Goal: Transaction & Acquisition: Book appointment/travel/reservation

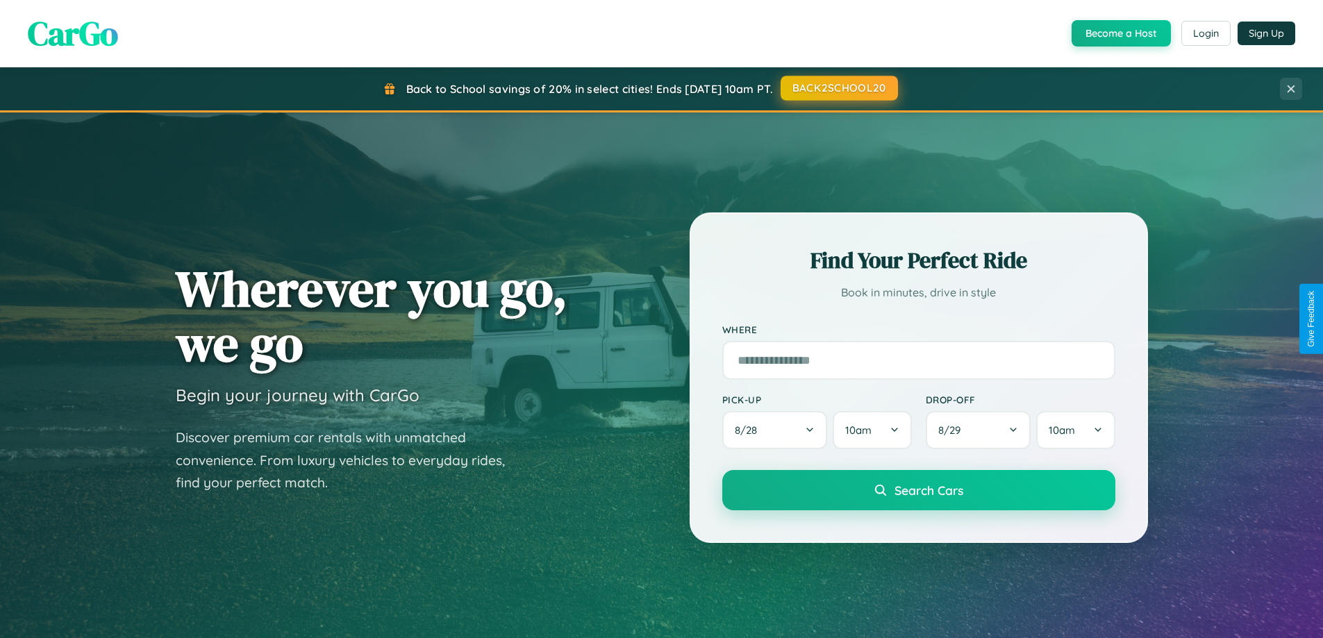
click at [838, 88] on button "BACK2SCHOOL20" at bounding box center [838, 88] width 117 height 25
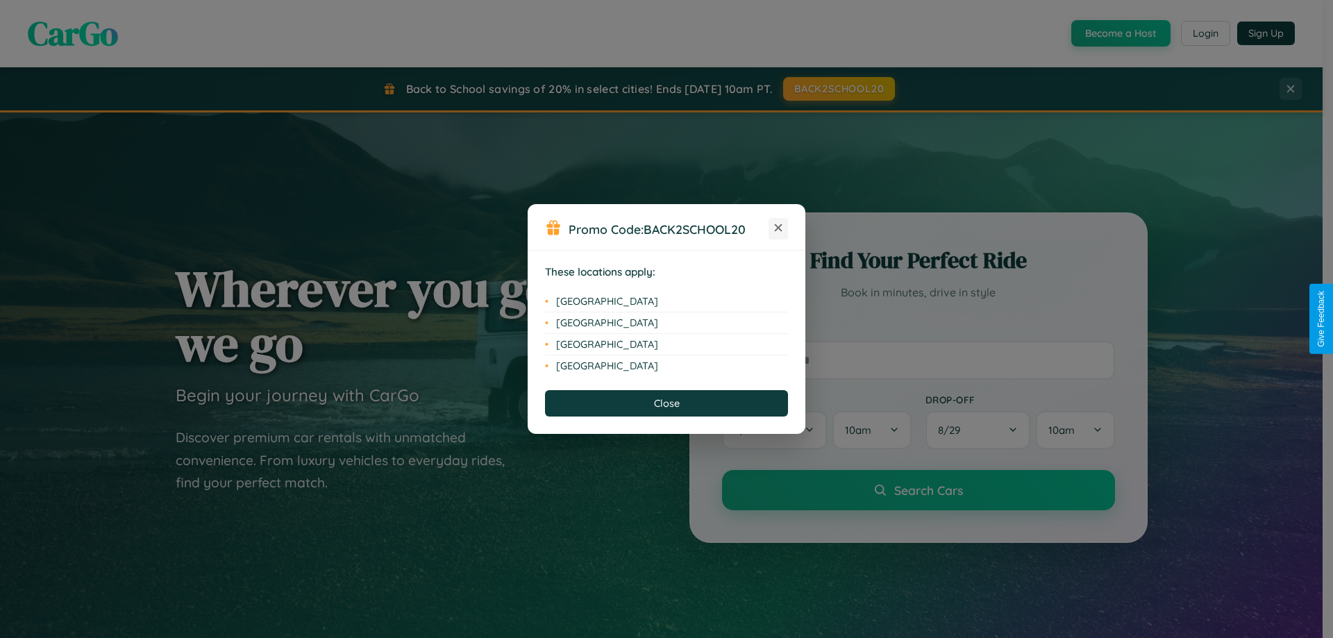
click at [778, 228] on icon at bounding box center [779, 228] width 8 height 8
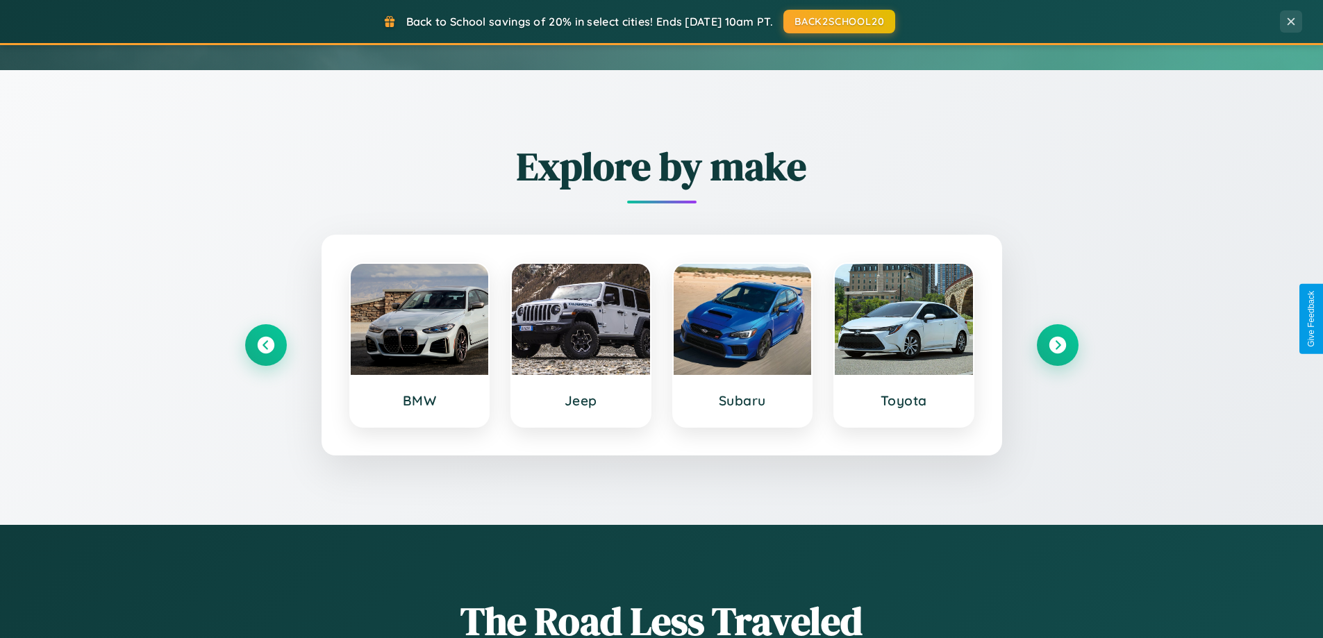
scroll to position [598, 0]
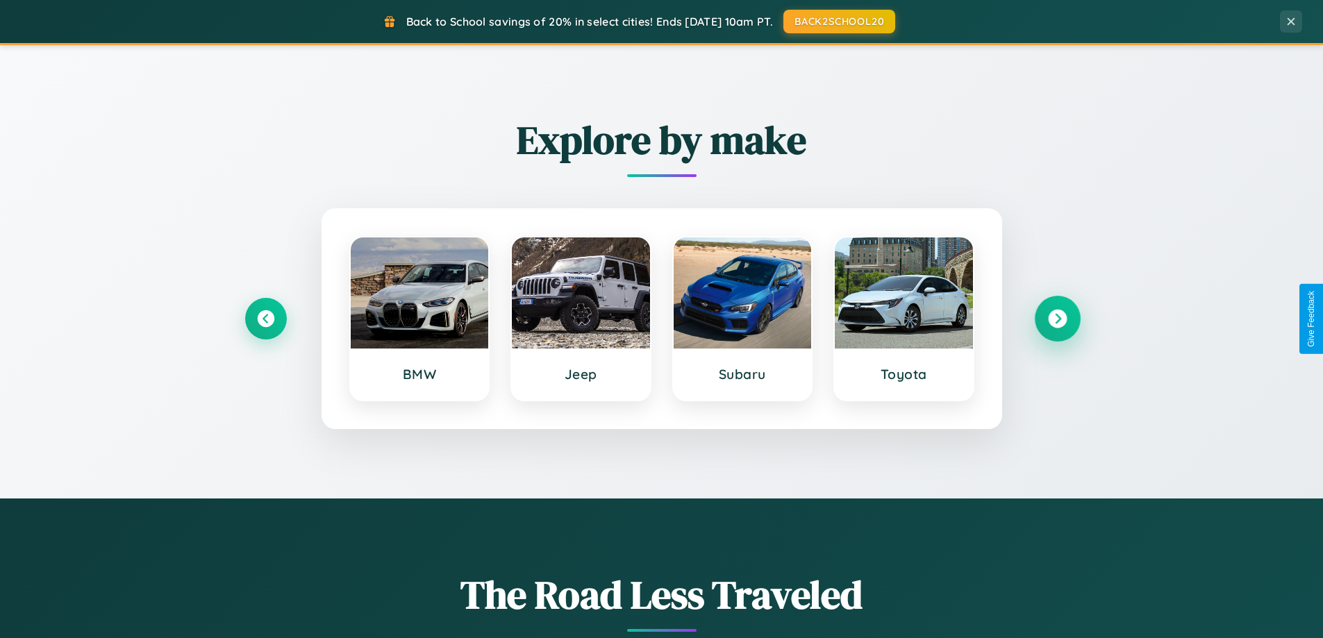
click at [1057, 319] on icon at bounding box center [1057, 319] width 19 height 19
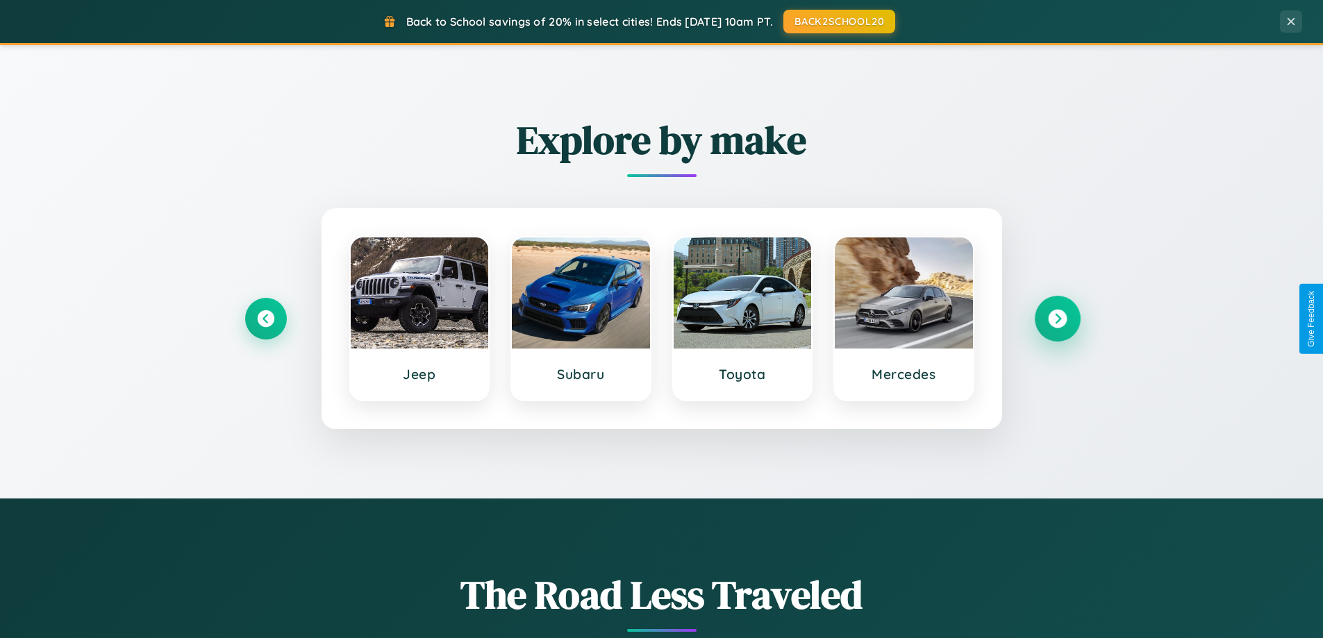
click at [1057, 319] on icon at bounding box center [1057, 319] width 19 height 19
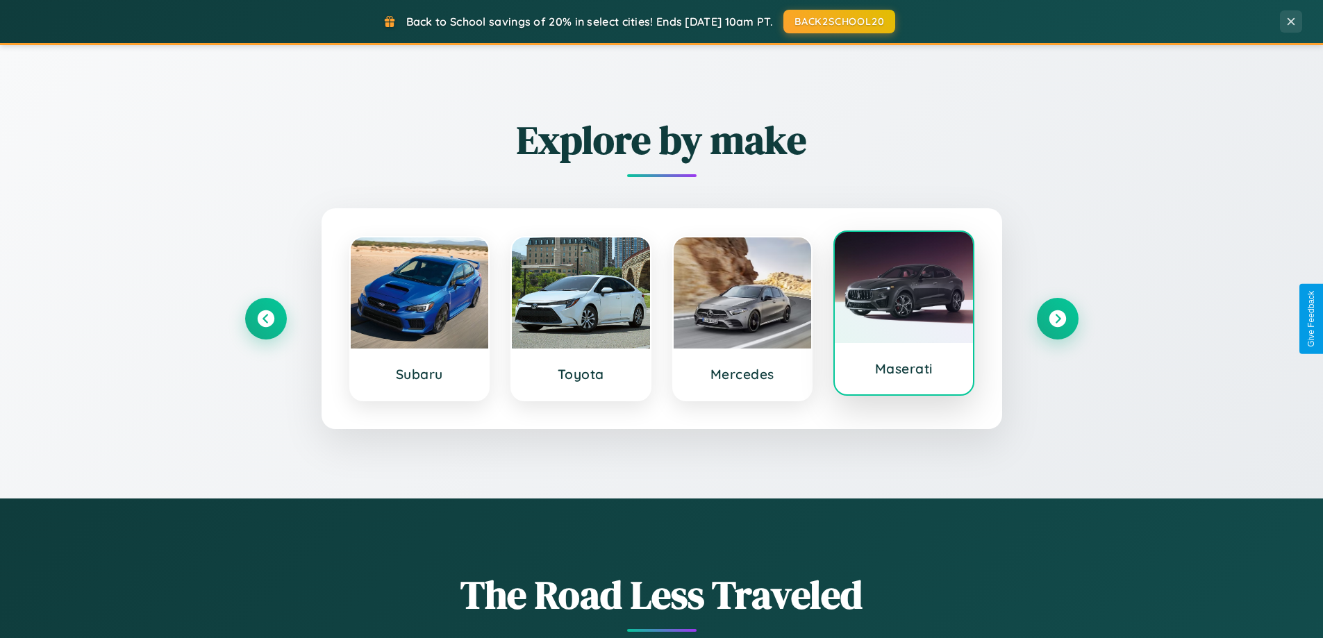
click at [903, 314] on div at bounding box center [903, 287] width 138 height 111
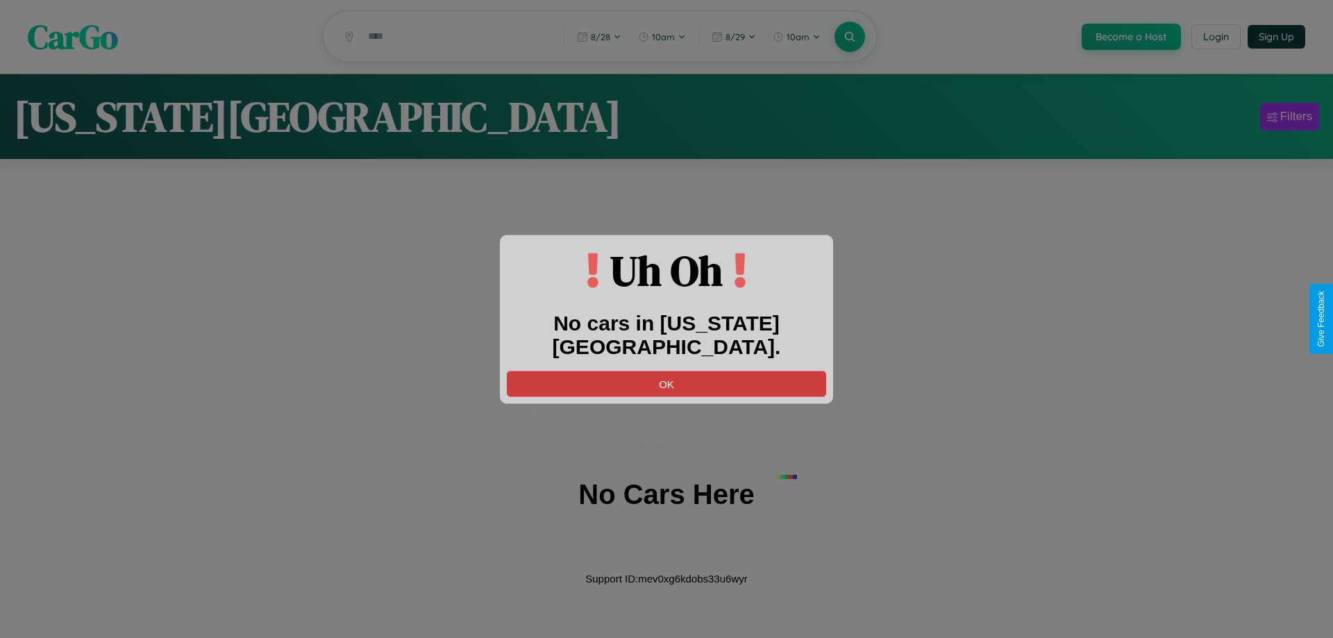
click at [666, 371] on button "OK" at bounding box center [666, 384] width 319 height 26
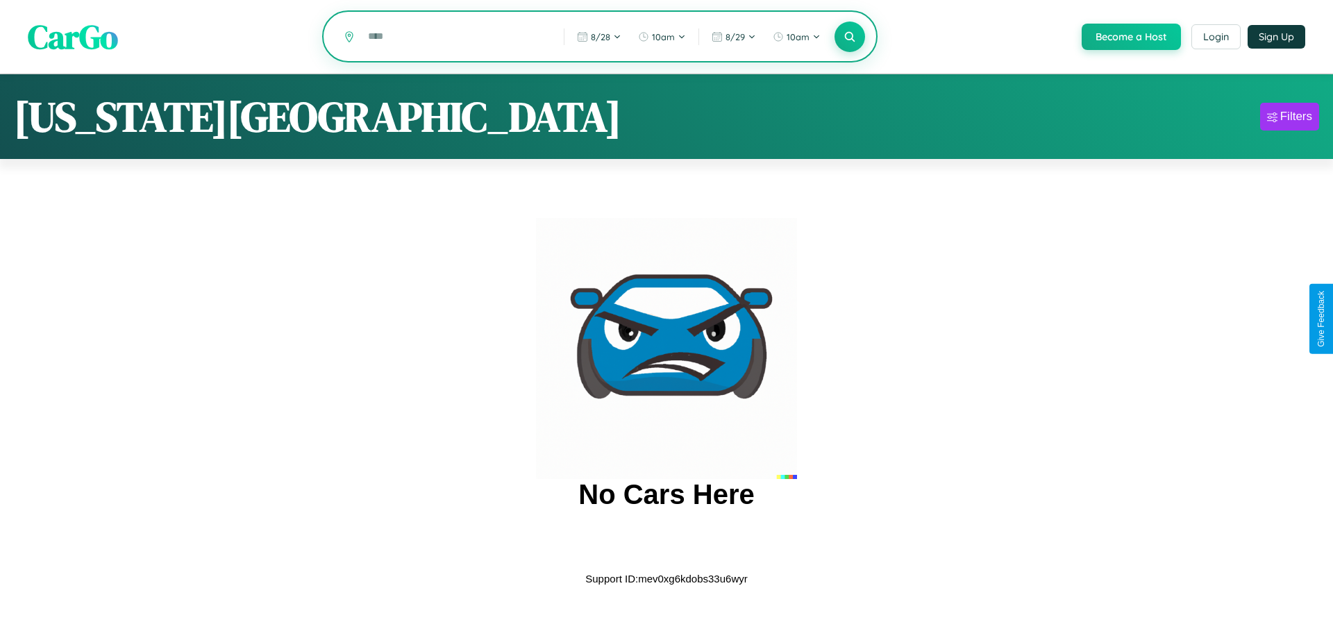
click at [455, 37] on input "text" at bounding box center [455, 36] width 189 height 24
click at [848, 37] on icon at bounding box center [849, 36] width 13 height 13
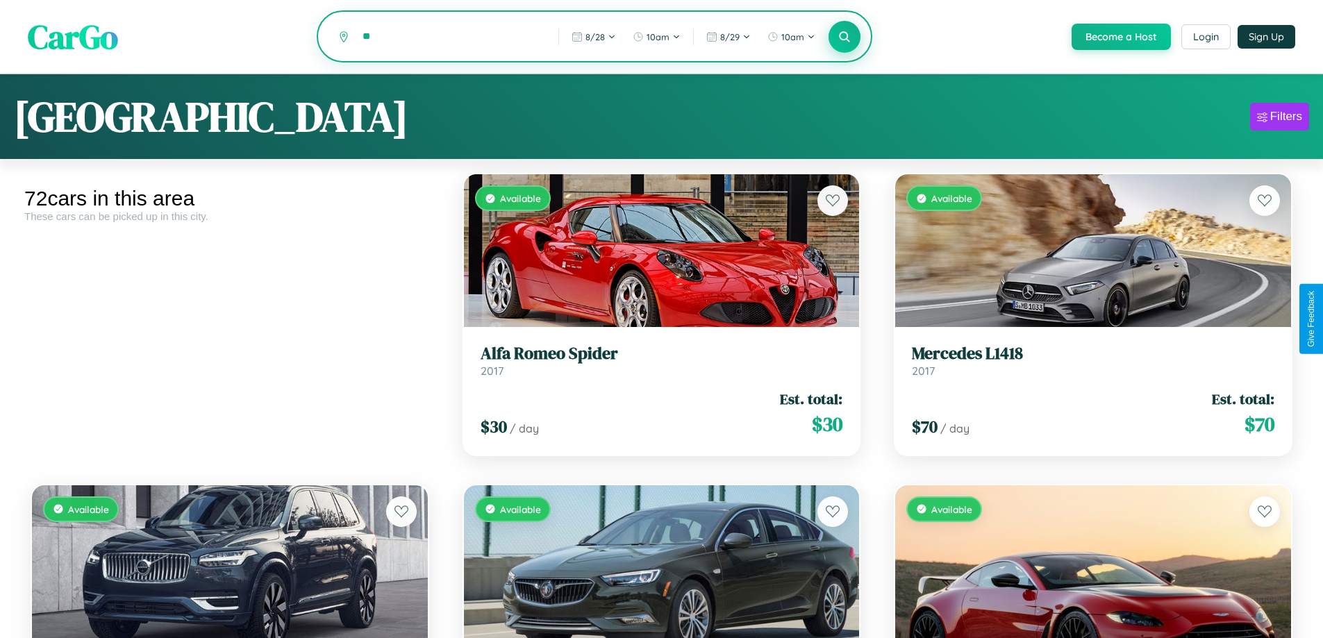
type input "*"
click at [844, 37] on icon at bounding box center [844, 36] width 13 height 13
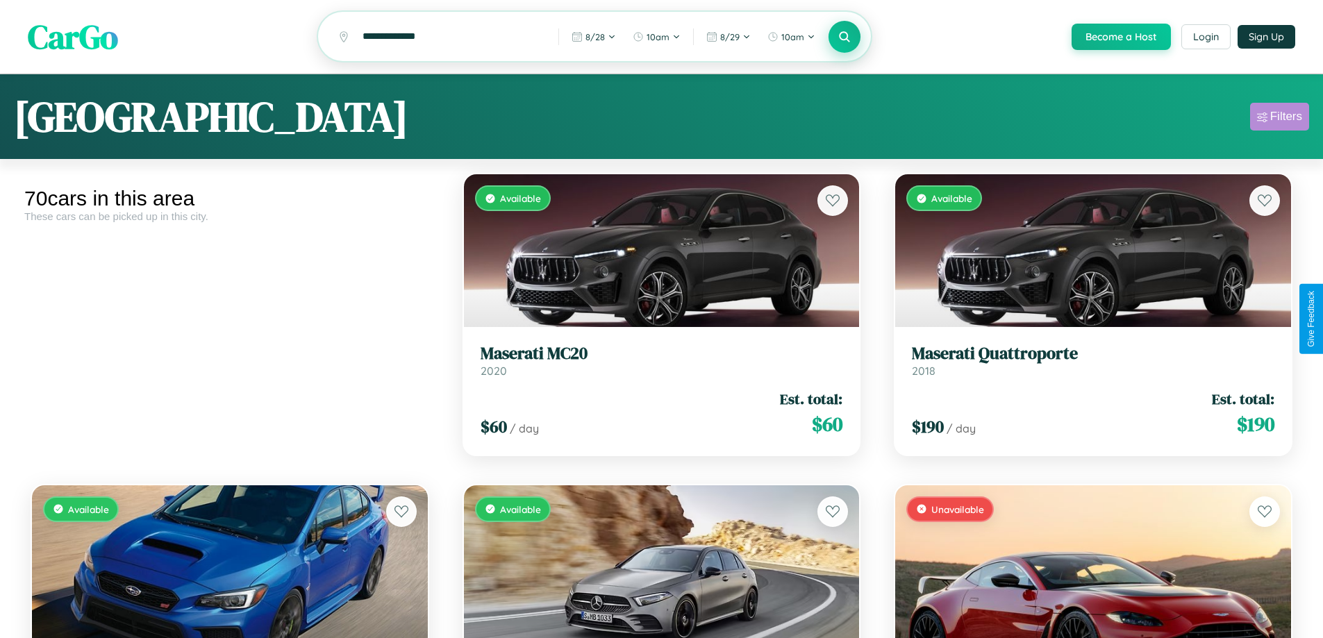
click at [1279, 119] on div "Filters" at bounding box center [1286, 117] width 32 height 14
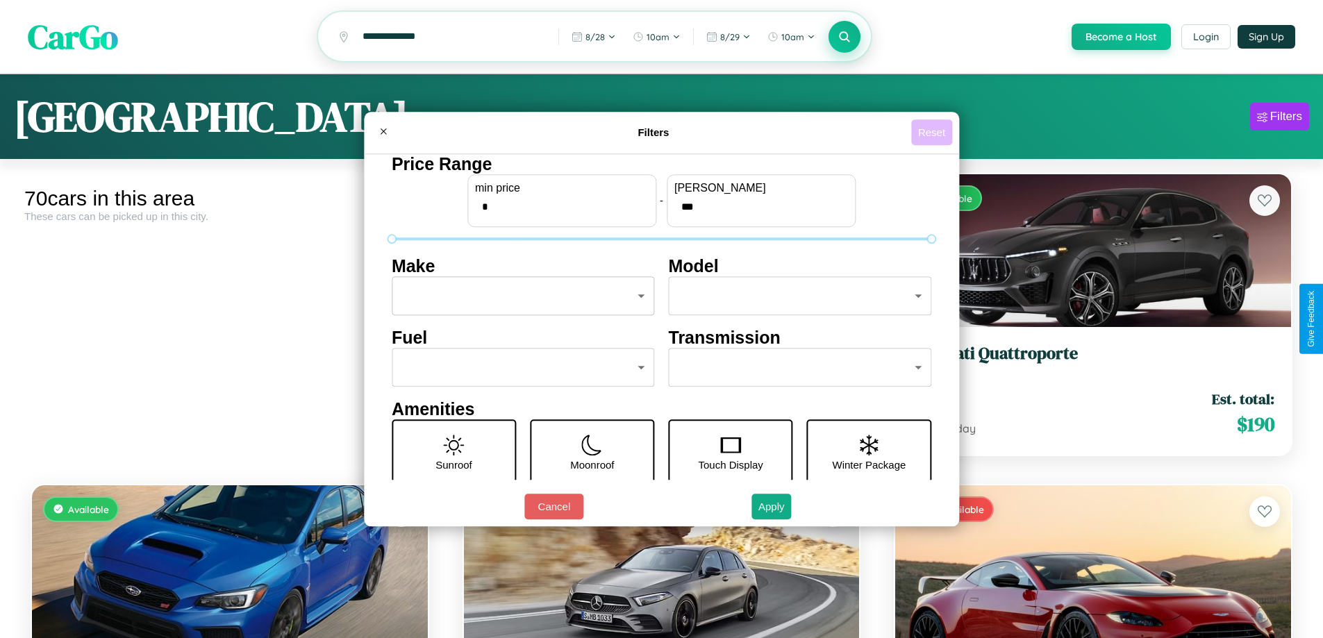
click at [933, 132] on button "Reset" at bounding box center [931, 132] width 41 height 26
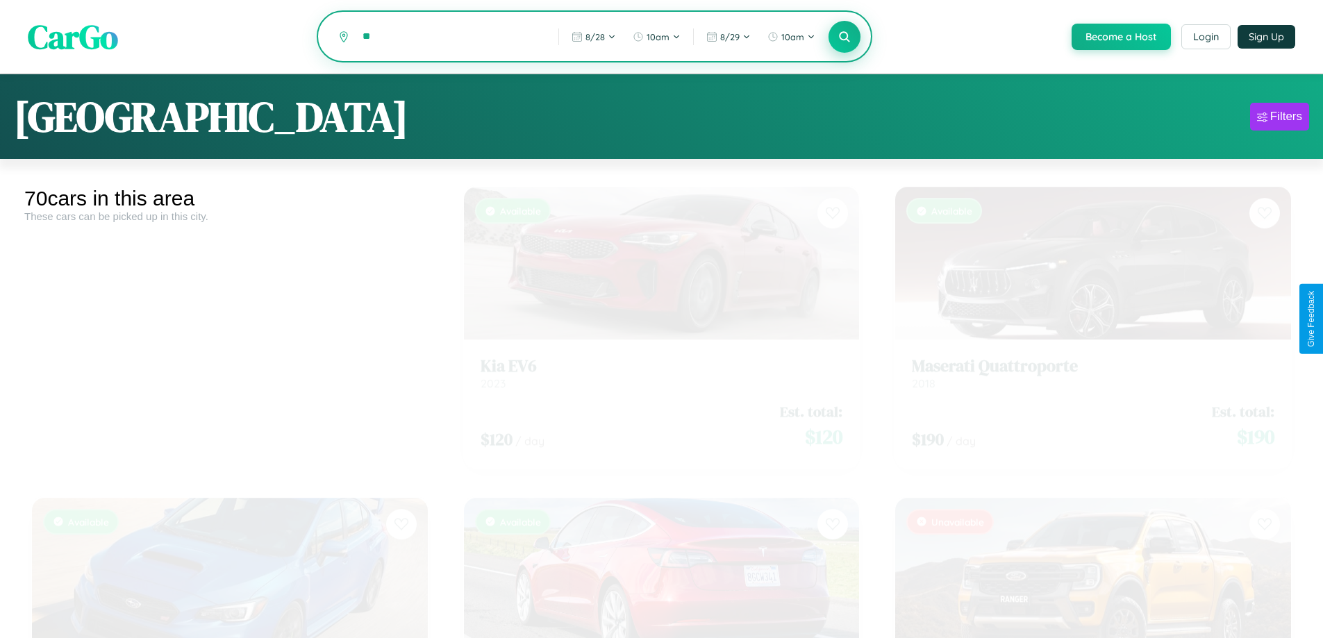
type input "*"
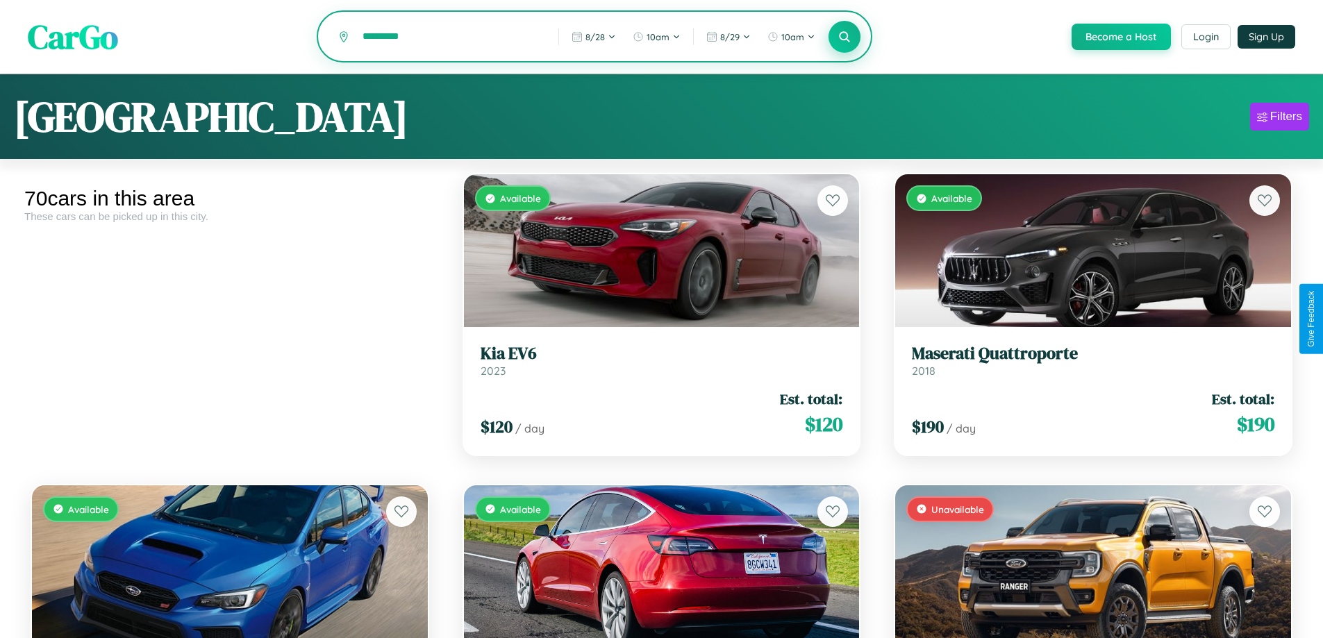
type input "*********"
click at [844, 37] on icon at bounding box center [844, 36] width 13 height 13
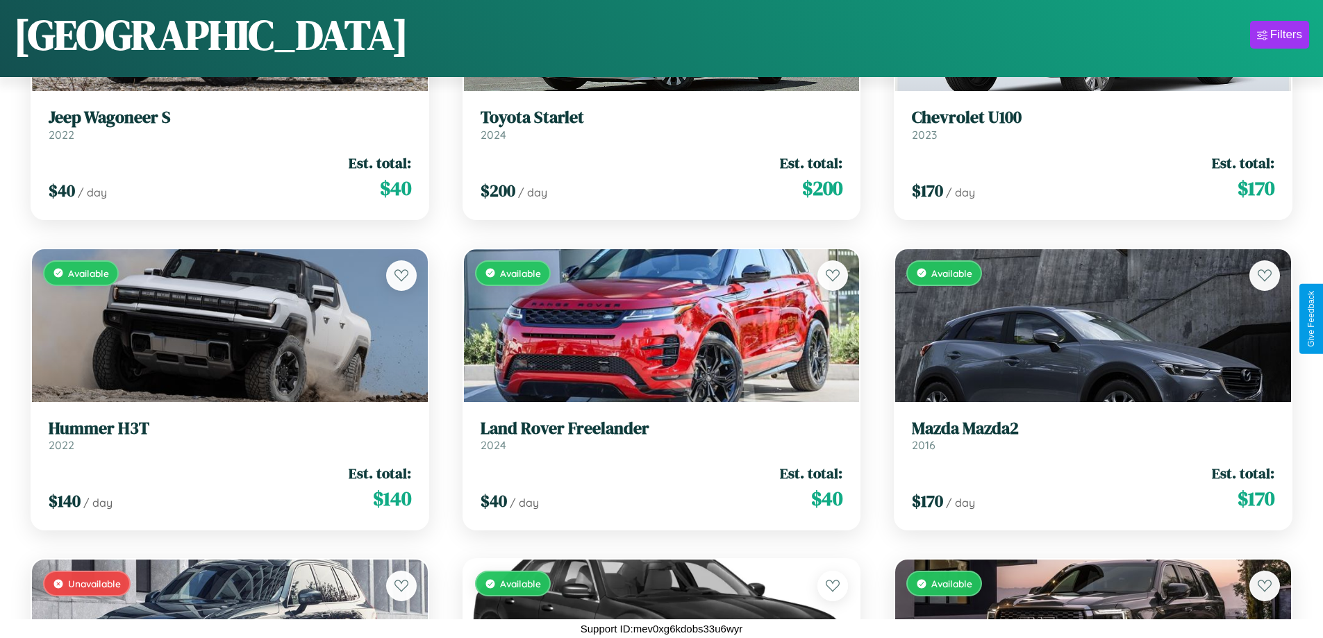
scroll to position [1750, 0]
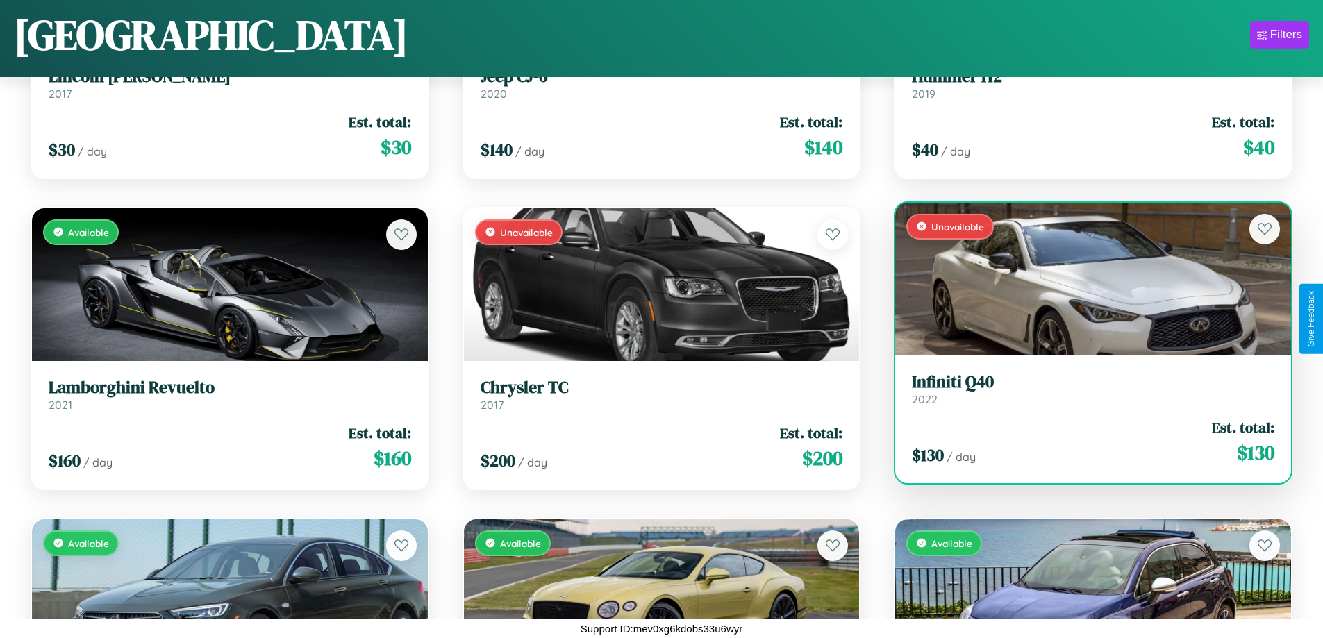
click at [1084, 394] on link "Infiniti Q40 2022" at bounding box center [1093, 389] width 362 height 34
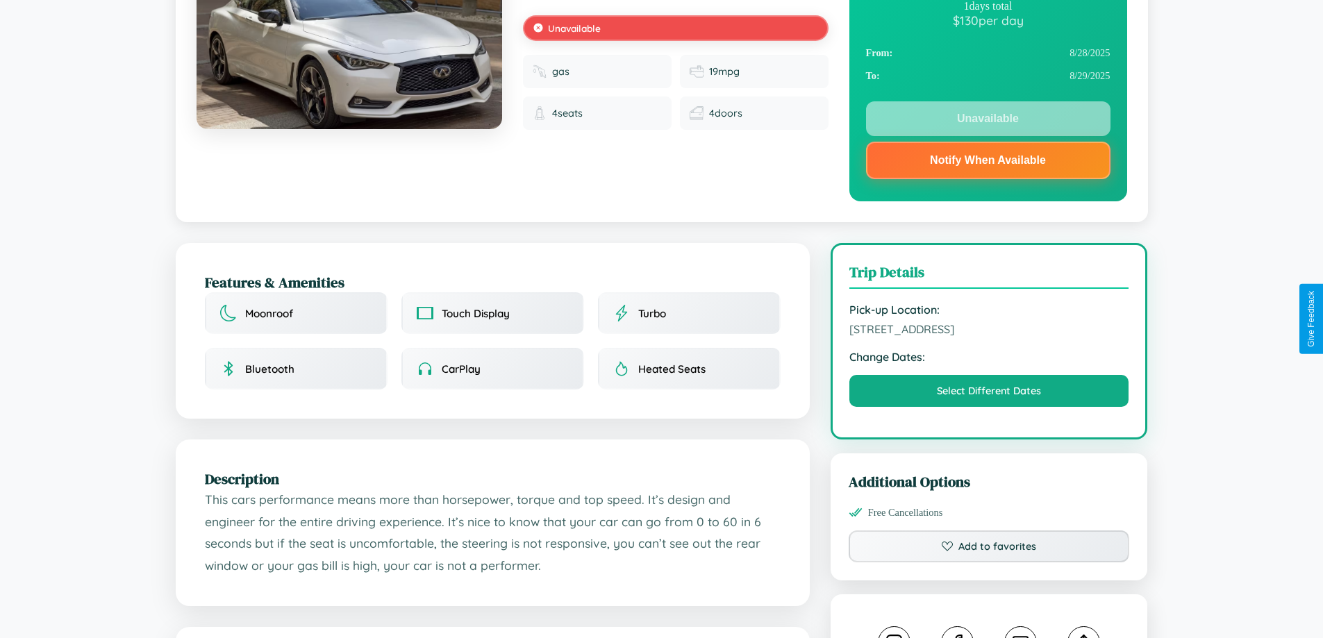
scroll to position [499, 0]
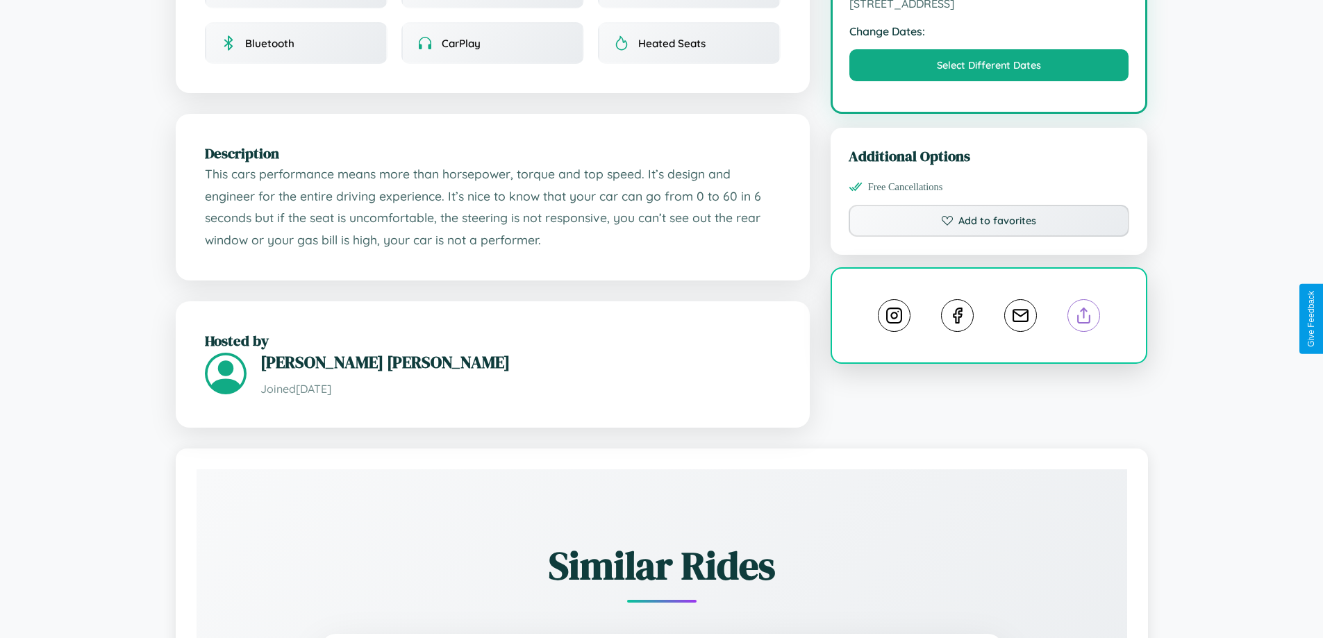
click at [1084, 317] on line at bounding box center [1084, 313] width 0 height 10
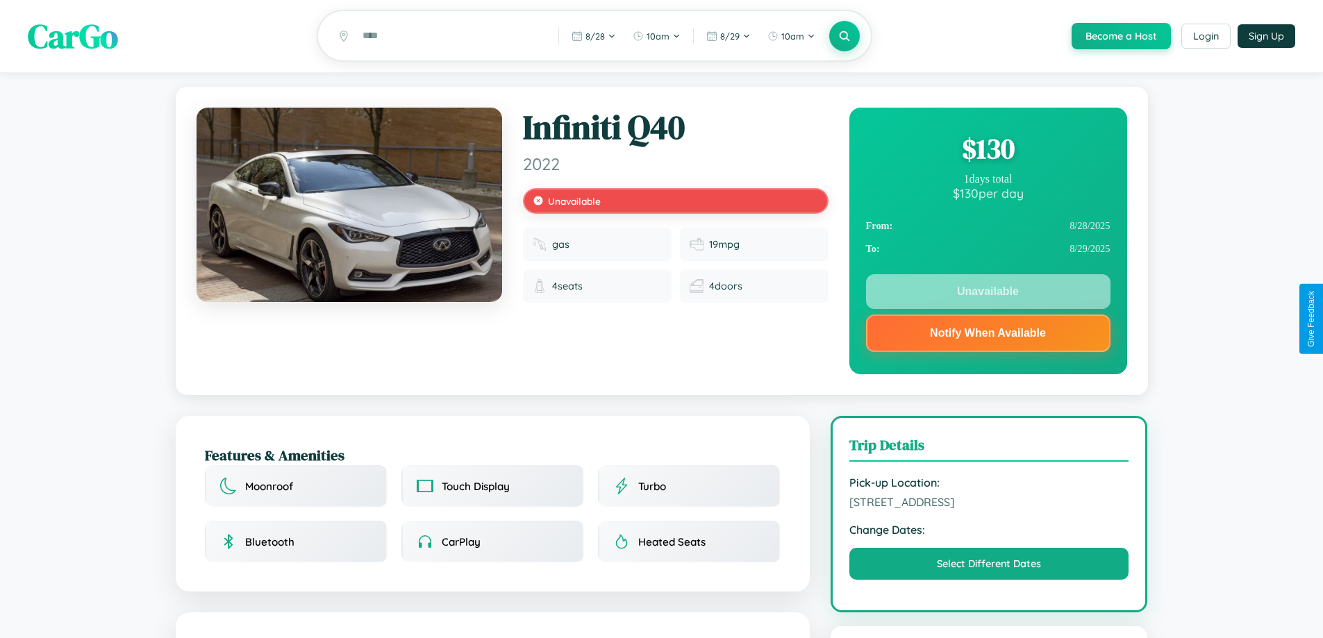
scroll to position [0, 0]
